Goal: Communication & Community: Answer question/provide support

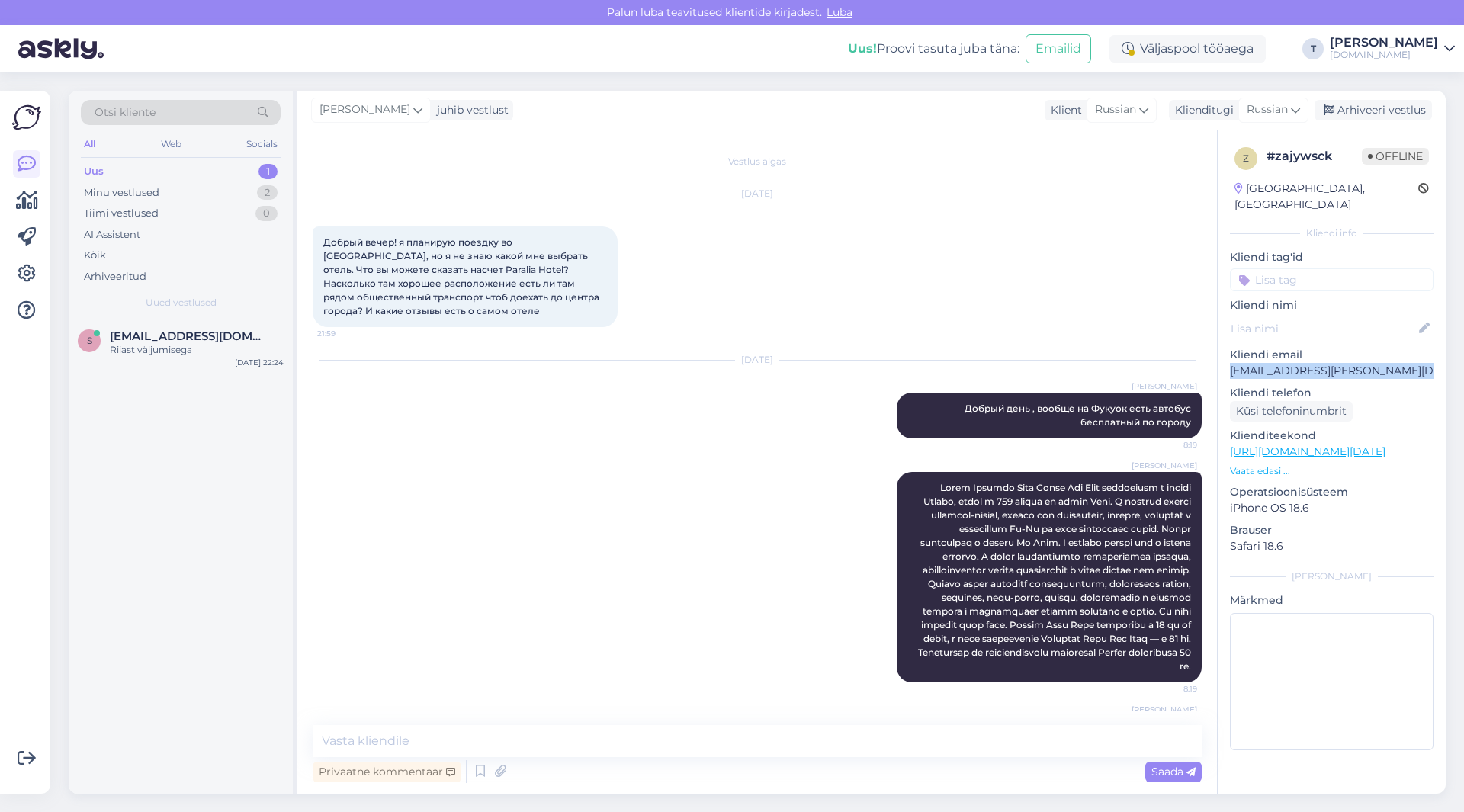
scroll to position [67, 0]
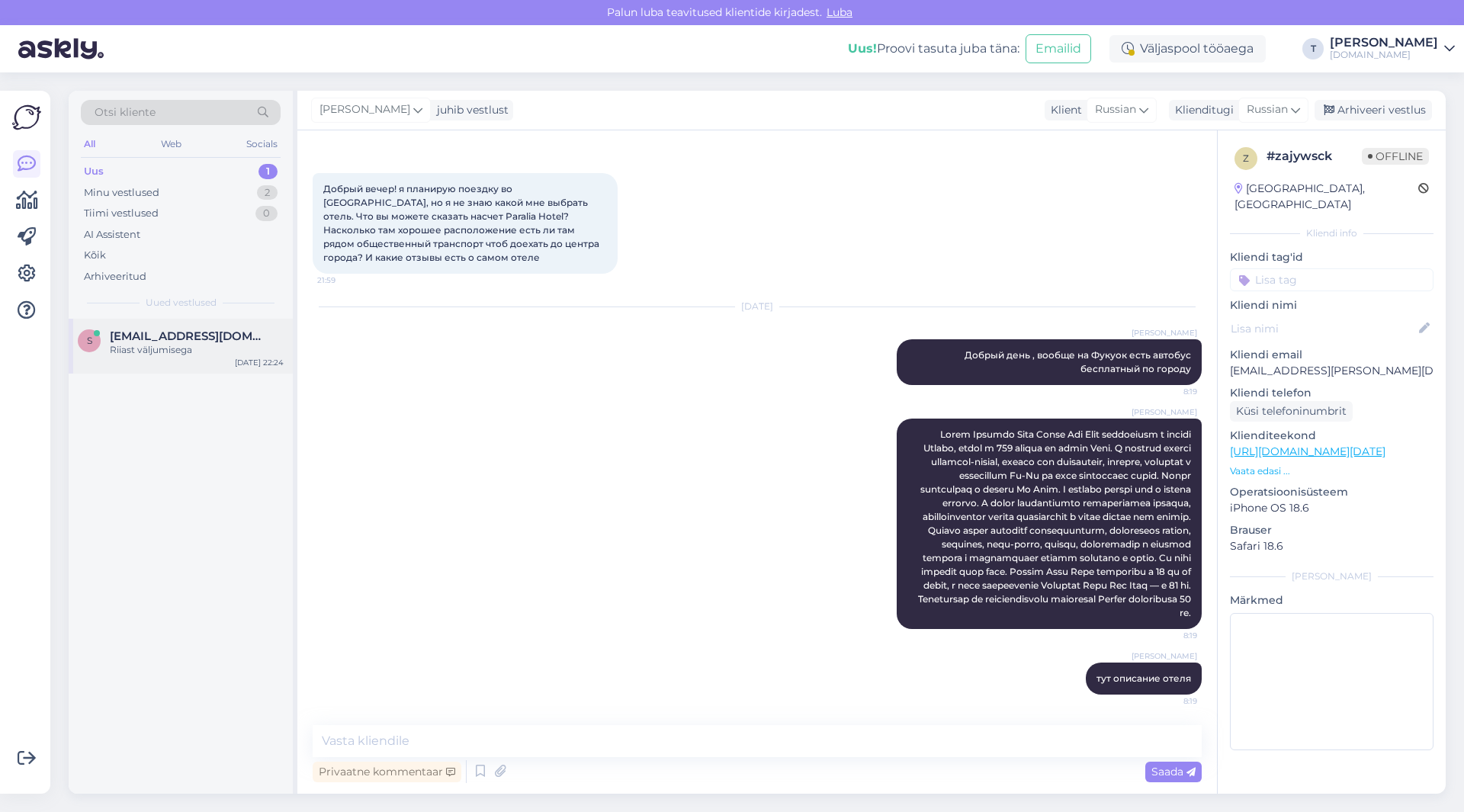
click at [132, 352] on div "Riiast väljumisega" at bounding box center [196, 350] width 173 height 14
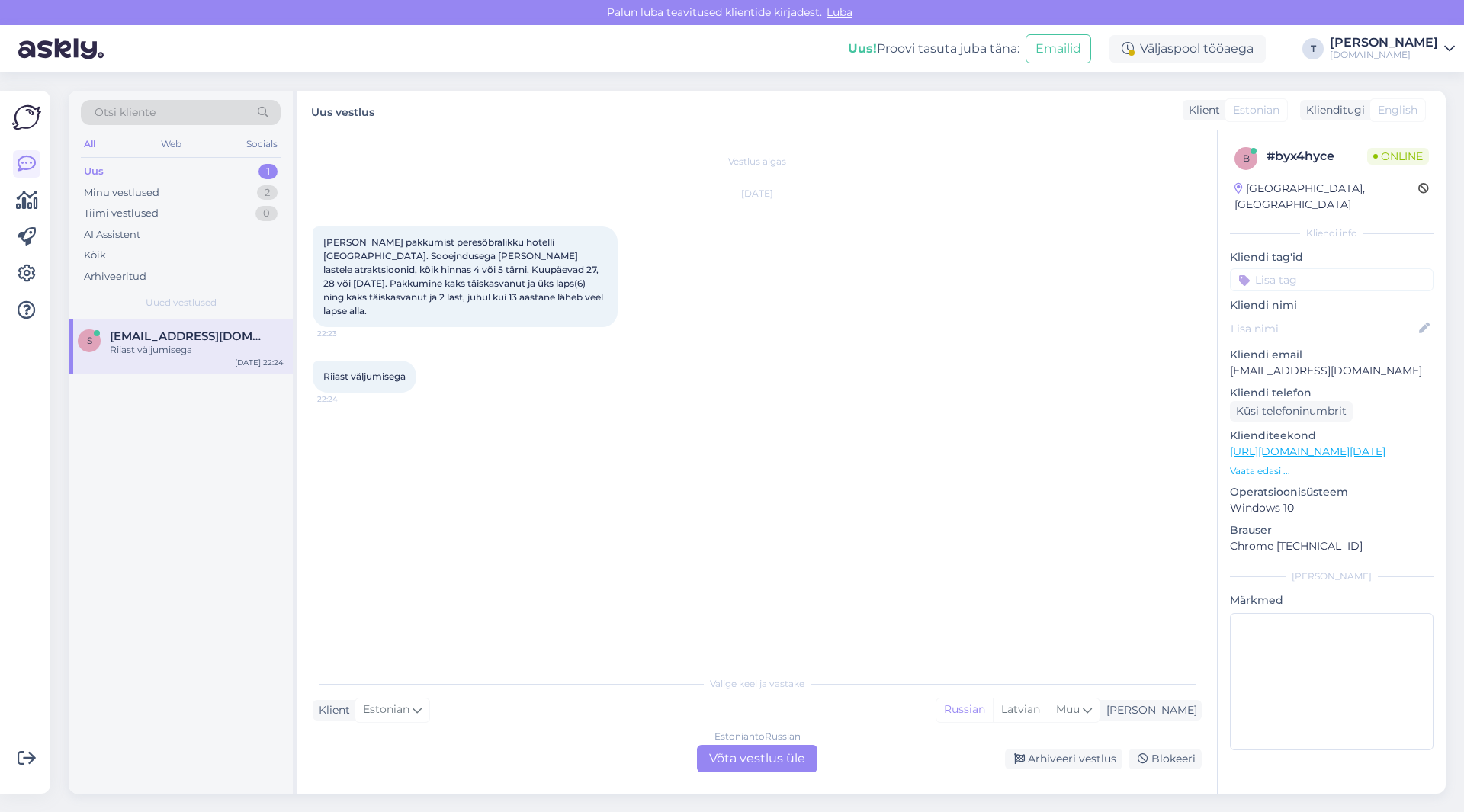
click at [189, 174] on div "Uus 1" at bounding box center [180, 172] width 200 height 21
click at [190, 190] on div "Minu vestlused 2" at bounding box center [180, 193] width 200 height 21
click at [166, 339] on span "[EMAIL_ADDRESS][PERSON_NAME][DOMAIN_NAME]" at bounding box center [188, 336] width 159 height 14
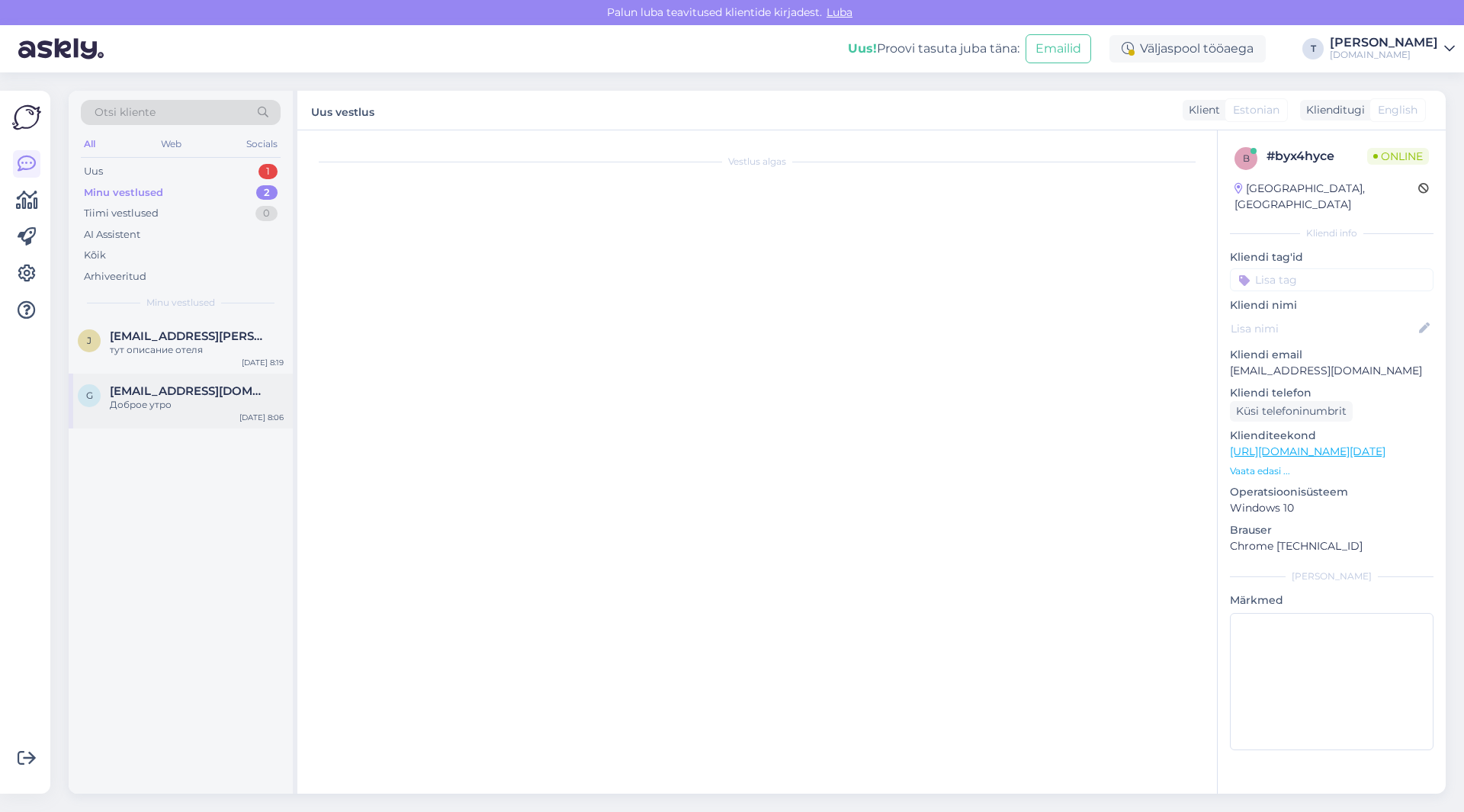
scroll to position [67, 0]
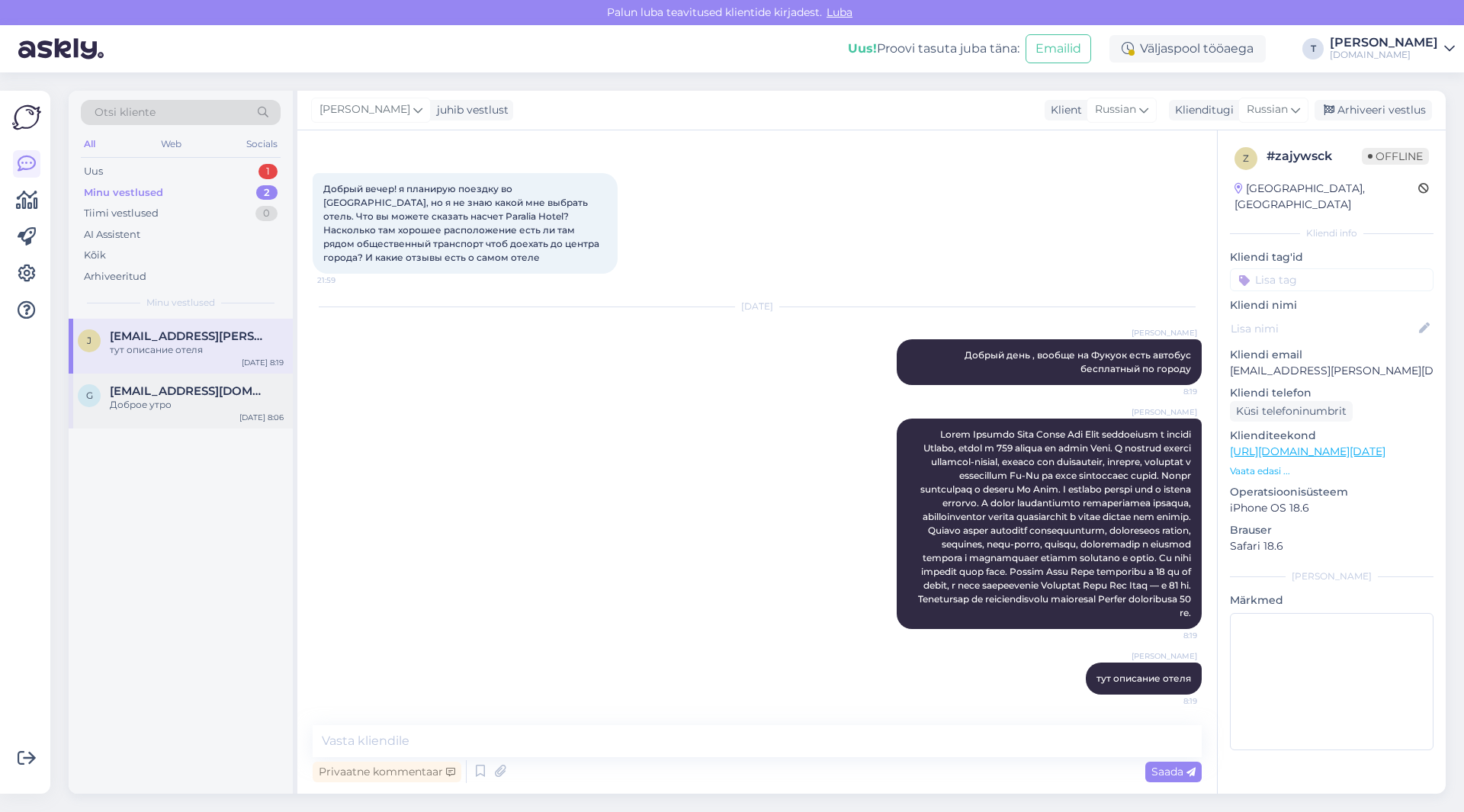
click at [156, 405] on div "Доброе утро" at bounding box center [196, 405] width 173 height 14
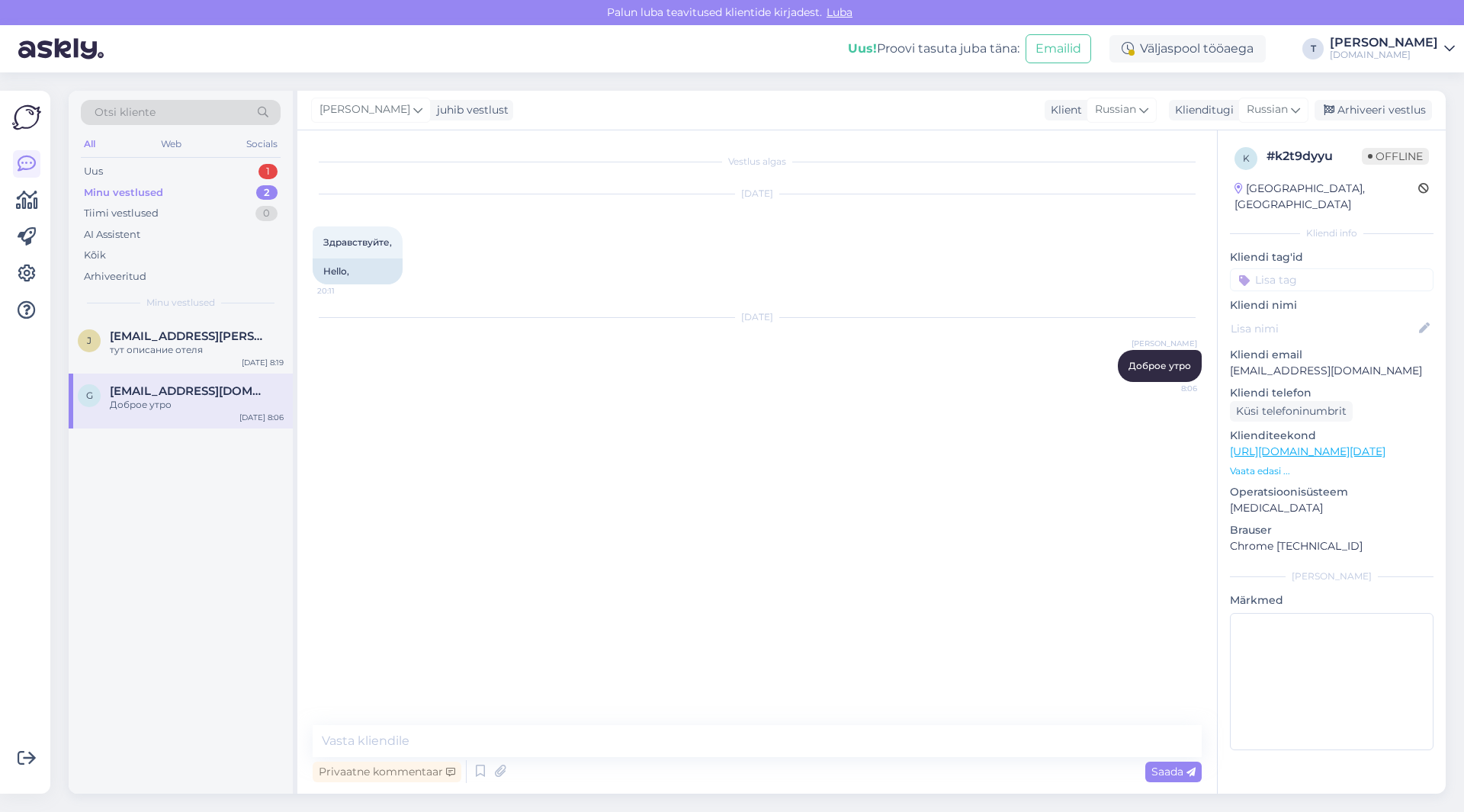
click at [1252, 447] on div "Klienditeekond [URL][DOMAIN_NAME][DATE] Vaata edasi ..." at bounding box center [1332, 452] width 203 height 50
click at [1252, 464] on p "Vaata edasi ..." at bounding box center [1332, 471] width 203 height 14
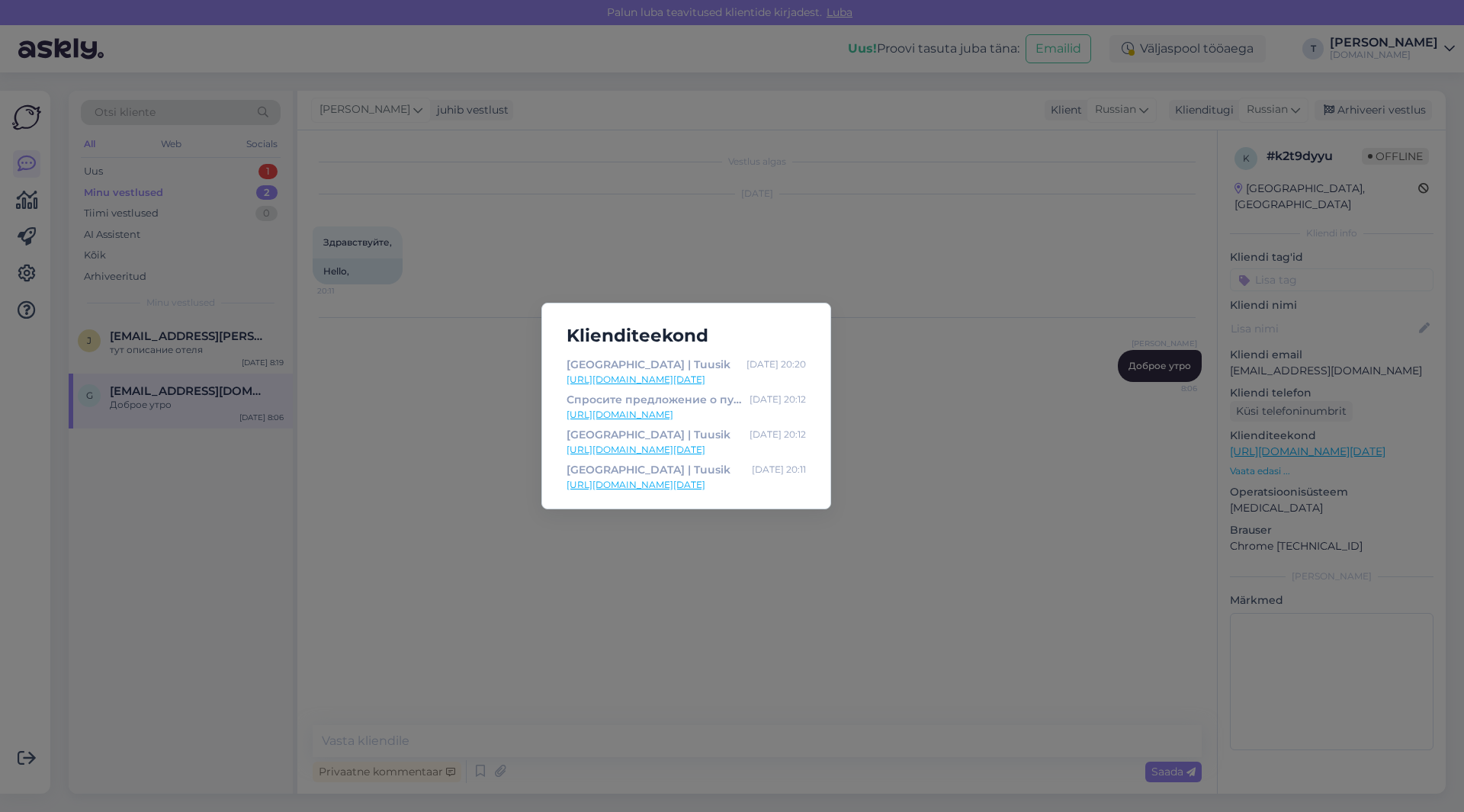
click at [914, 542] on div "Klienditeekond [GEOGRAPHIC_DATA] | Tuusik [DATE] 20:20 [URL][DOMAIN_NAME][DATE]…" at bounding box center [732, 406] width 1464 height 812
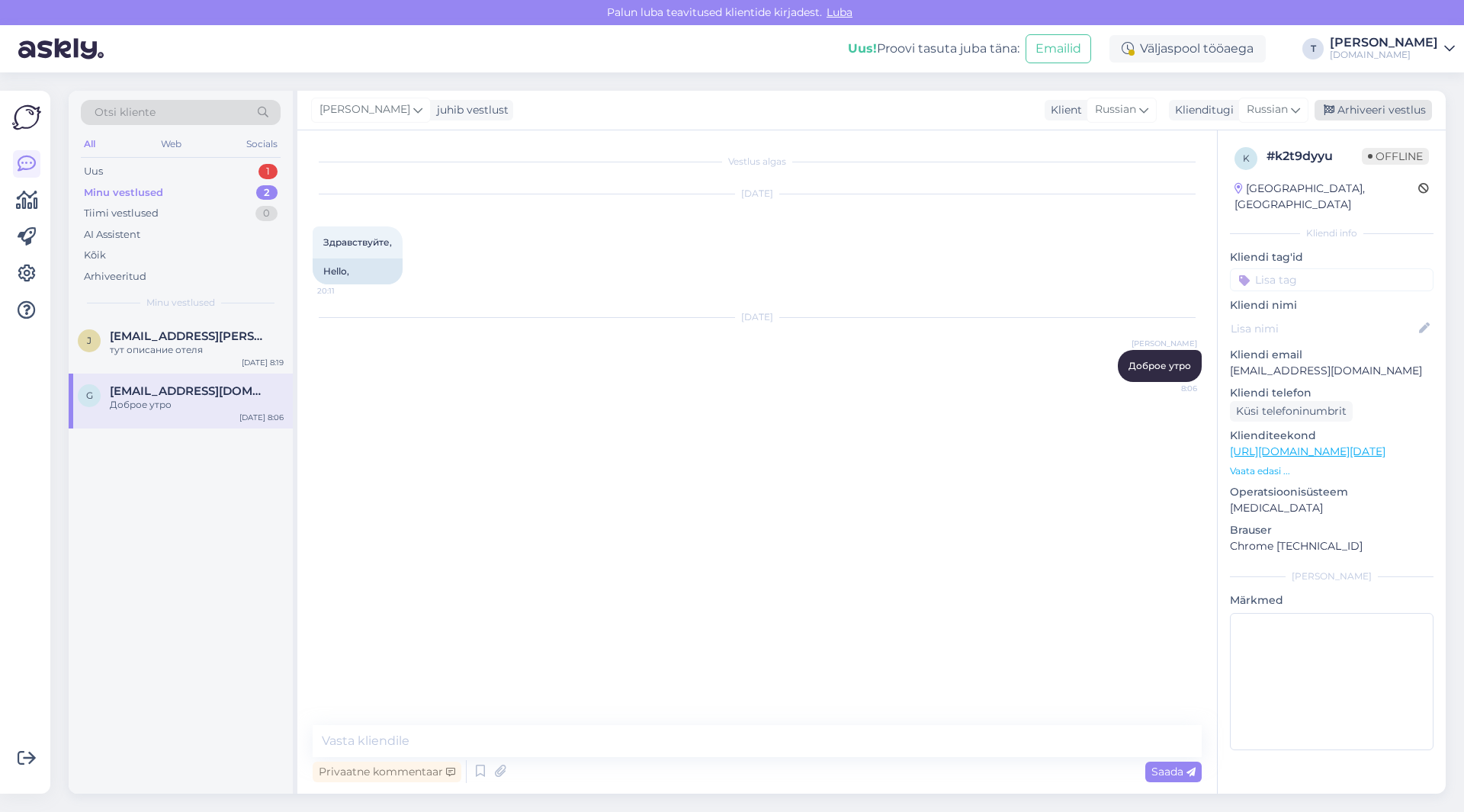
click at [1392, 103] on div "Arhiveeri vestlus" at bounding box center [1373, 109] width 117 height 20
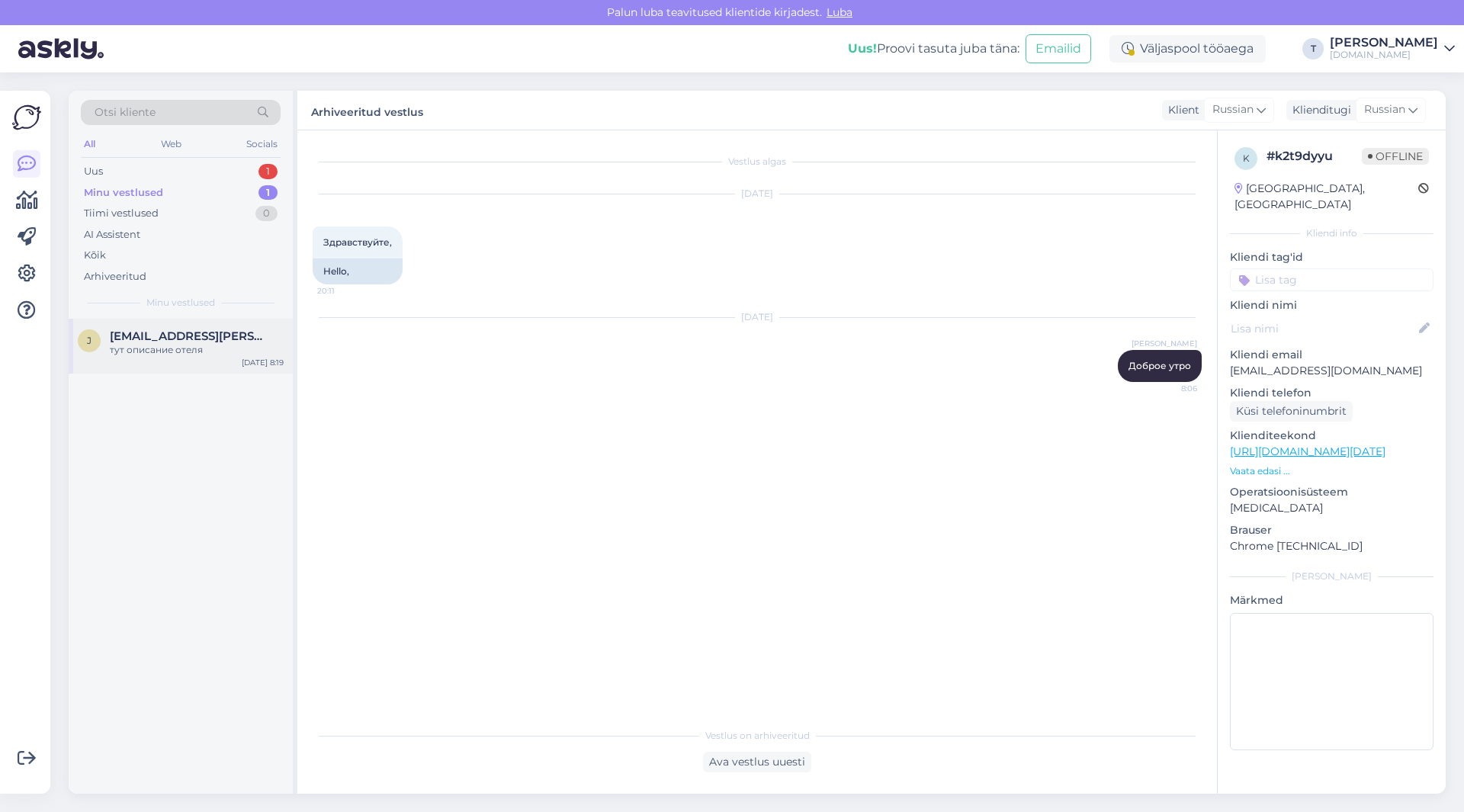
click at [167, 338] on span "[EMAIL_ADDRESS][PERSON_NAME][DOMAIN_NAME]" at bounding box center [188, 336] width 159 height 14
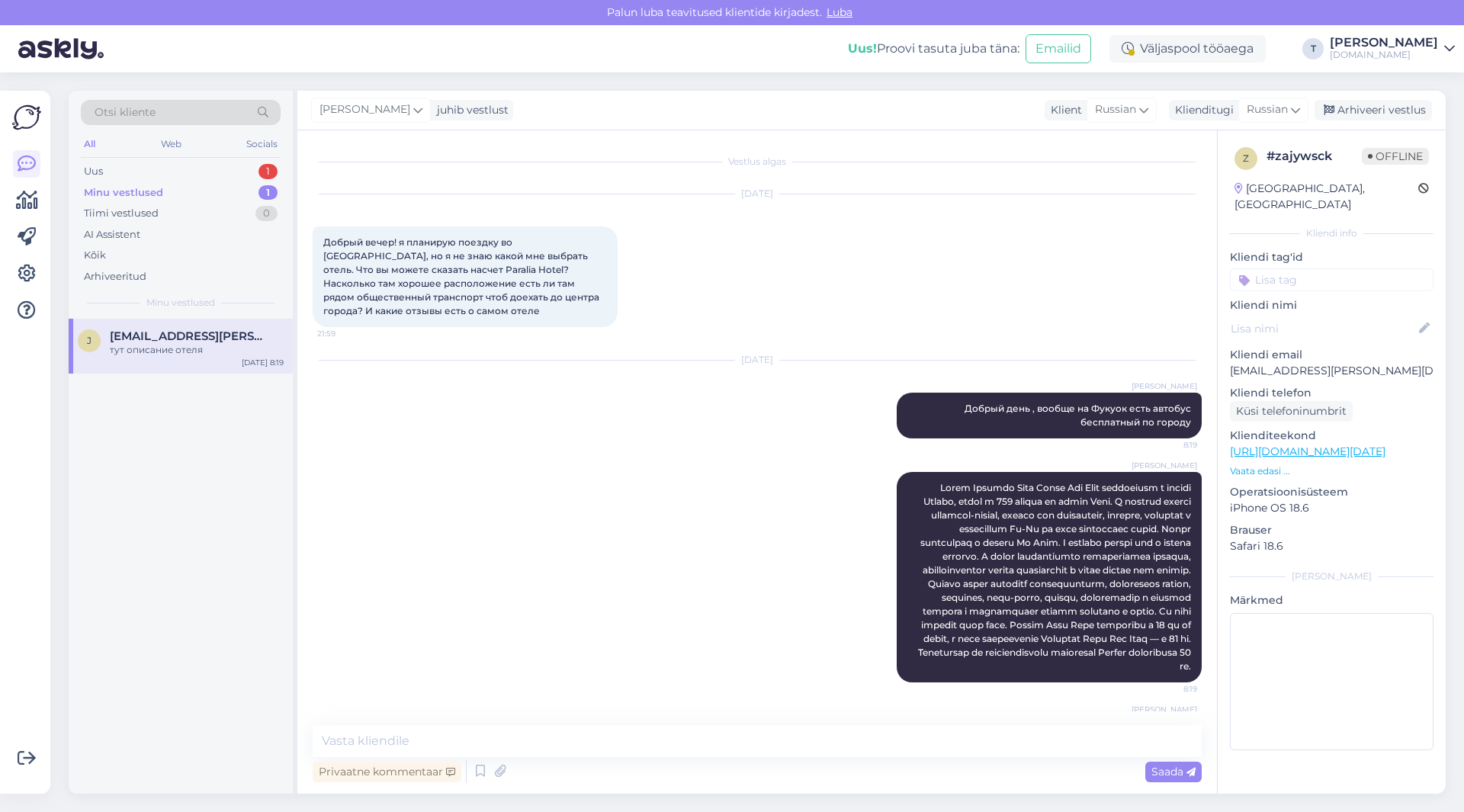
scroll to position [67, 0]
